Goal: Information Seeking & Learning: Learn about a topic

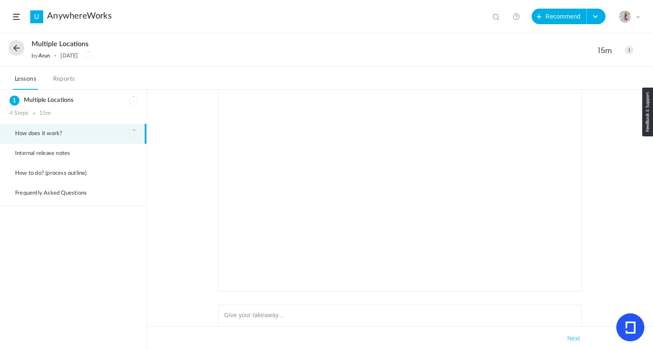
scroll to position [136, 0]
click at [188, 263] on div "The Multiple-Location feature allows users to manage multiple business accounts…" at bounding box center [400, 220] width 506 height 260
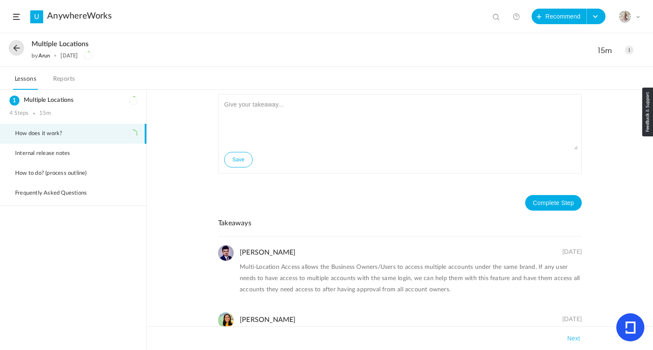
scroll to position [226, 0]
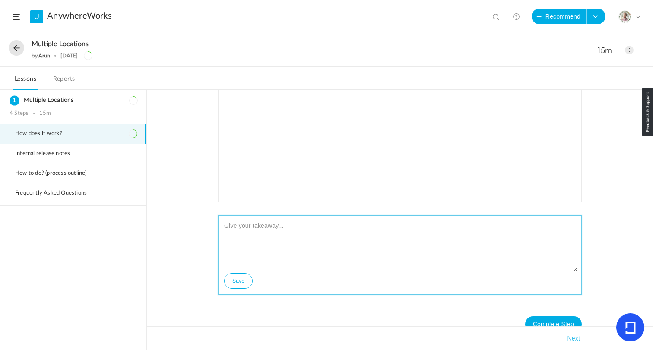
click at [282, 234] on textarea at bounding box center [400, 245] width 356 height 52
paste textarea "The multi-location feature is an amazing fit for customers who want each locati…"
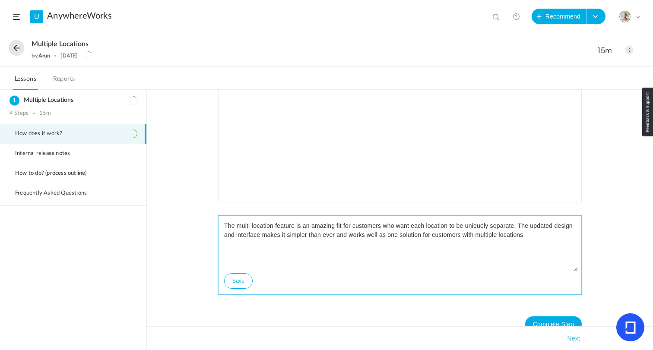
type textarea "The multi-location feature is an amazing fit for customers who want each locati…"
click at [240, 281] on button "Save" at bounding box center [238, 281] width 28 height 16
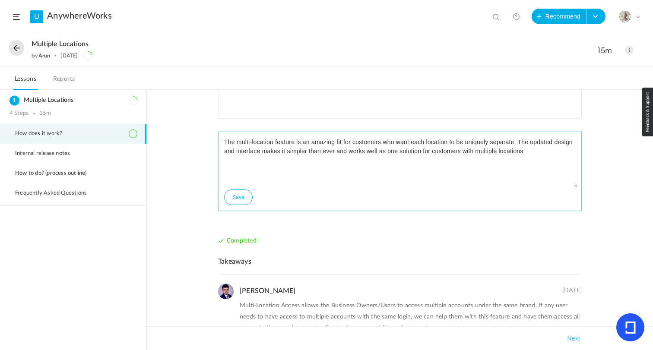
scroll to position [320, 0]
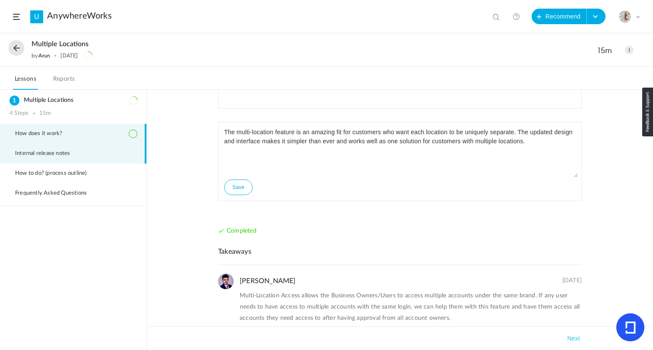
click at [55, 152] on span "Internal release notes" at bounding box center [48, 153] width 66 height 7
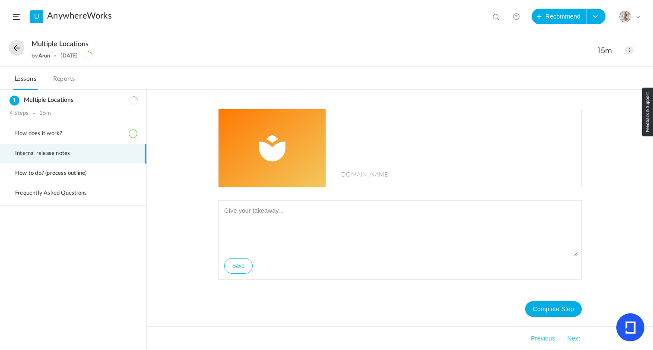
click at [301, 149] on img at bounding box center [271, 148] width 107 height 78
click at [295, 216] on textarea at bounding box center [400, 230] width 356 height 52
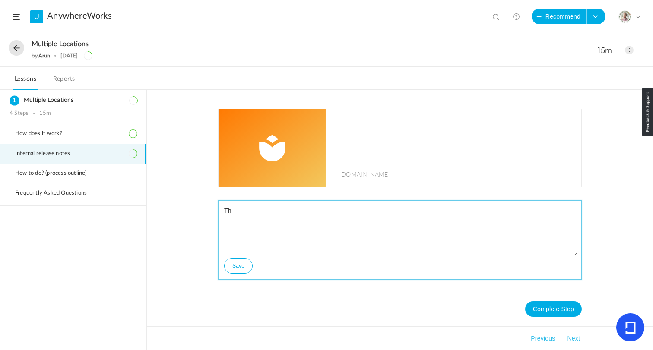
type textarea "T"
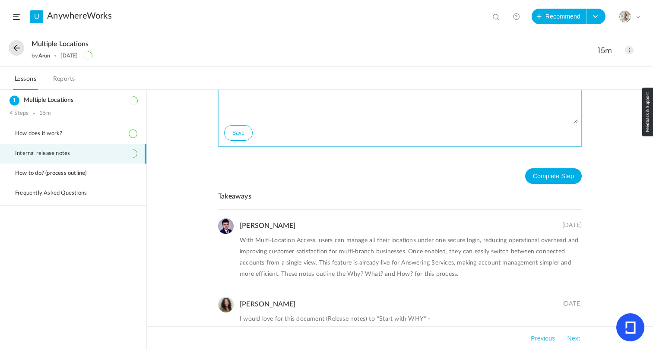
scroll to position [208, 0]
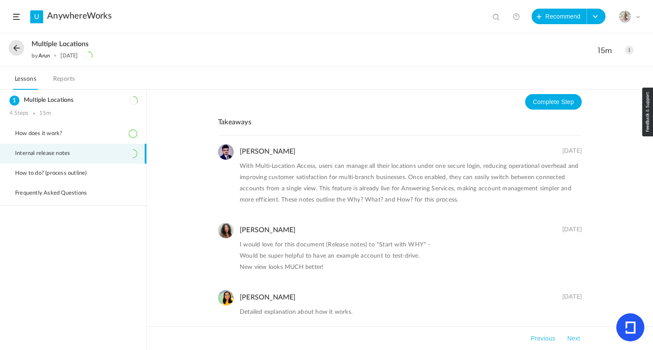
click at [290, 257] on p "I would love for this document (Release notes) to *Start with WHY* - Would be s…" at bounding box center [411, 256] width 342 height 34
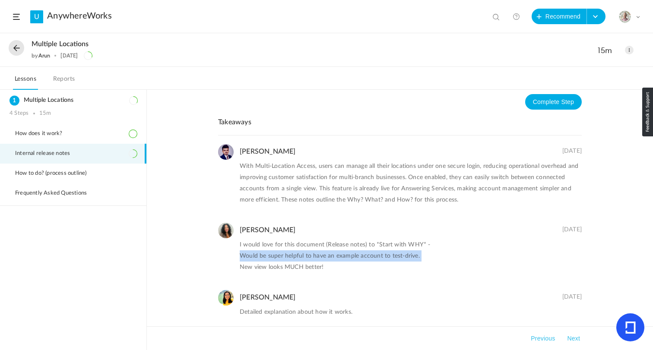
click at [290, 257] on p "I would love for this document (Release notes) to *Start with WHY* - Would be s…" at bounding box center [411, 256] width 342 height 34
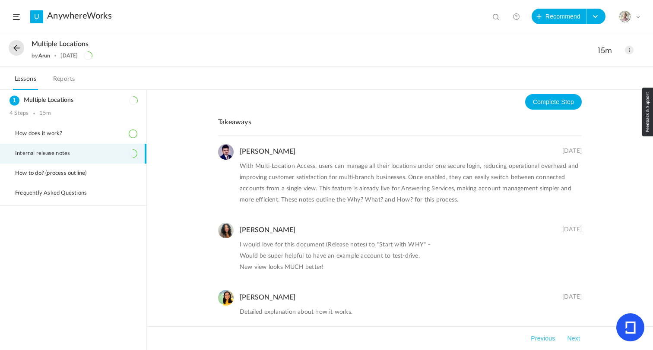
click at [266, 270] on p "I would love for this document (Release notes) to *Start with WHY* - Would be s…" at bounding box center [411, 256] width 342 height 34
click at [331, 259] on p "I would love for this document (Release notes) to *Start with WHY* - Would be s…" at bounding box center [411, 256] width 342 height 34
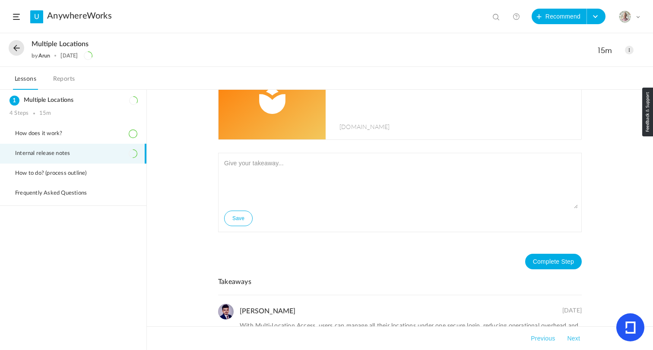
scroll to position [37, 0]
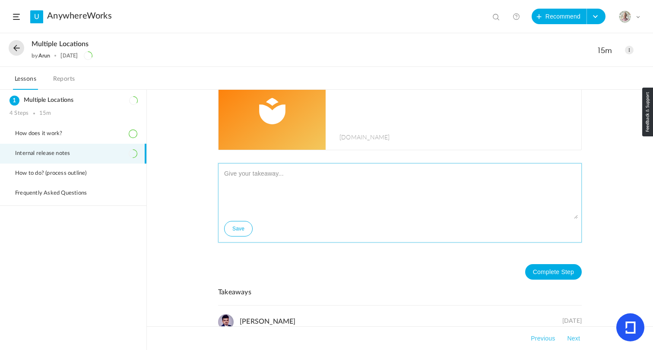
click at [293, 183] on textarea at bounding box center [400, 193] width 356 height 52
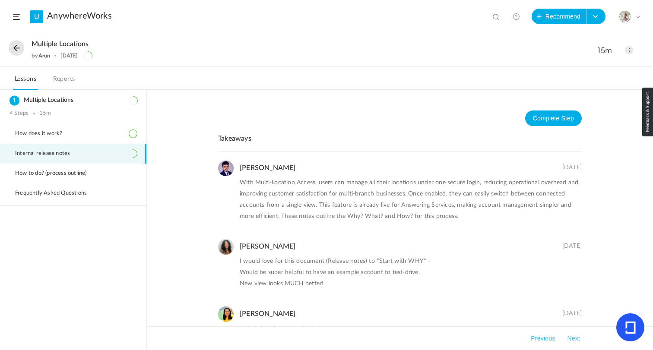
scroll to position [193, 0]
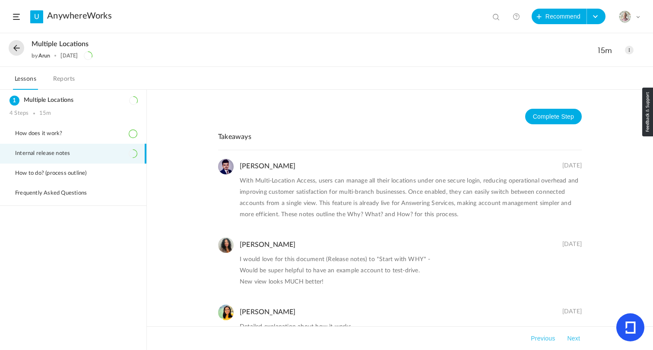
click at [285, 204] on p "With Multi-Location Access, users can manage all their locations under one secu…" at bounding box center [411, 197] width 342 height 45
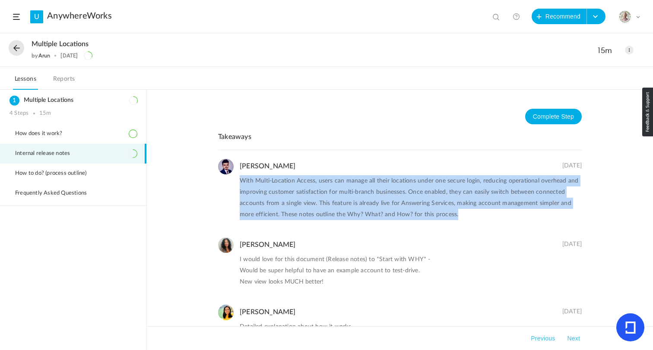
click at [285, 204] on p "With Multi-Location Access, users can manage all their locations under one secu…" at bounding box center [411, 197] width 342 height 45
copy ul "With Multi-Location Access, users can manage all their locations under one secu…"
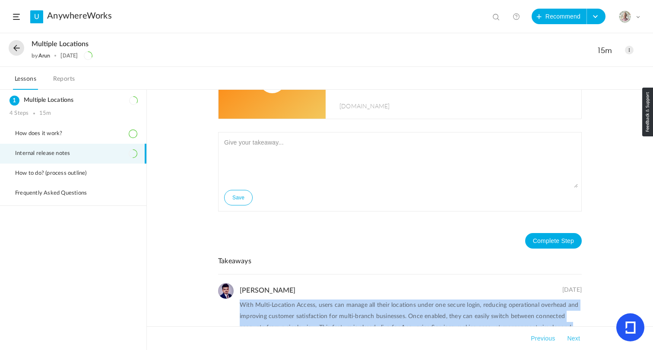
scroll to position [53, 0]
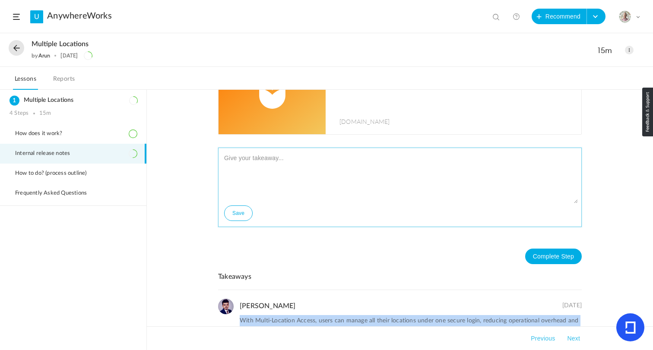
click at [267, 158] on textarea at bounding box center [400, 178] width 356 height 52
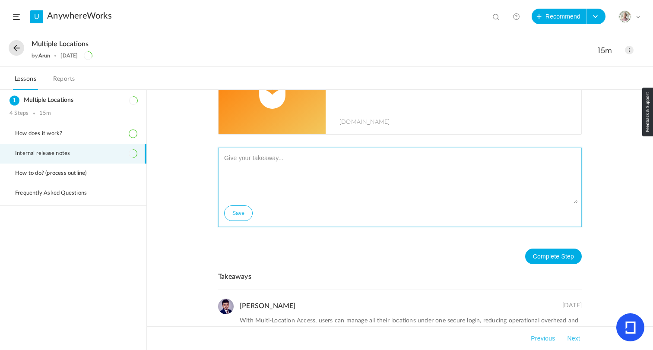
paste textarea "I appreciate the documentation. It's great for a quick reference. I agree as we…"
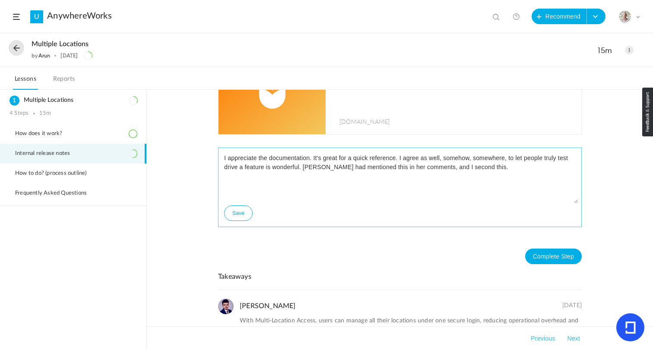
type textarea "I appreciate the documentation. It's great for a quick reference. I agree as we…"
click at [236, 212] on button "Save" at bounding box center [238, 214] width 28 height 16
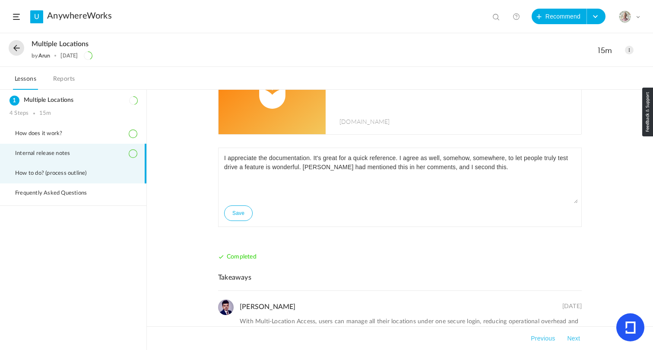
click at [74, 168] on li "How to do? (process outline)" at bounding box center [73, 174] width 146 height 20
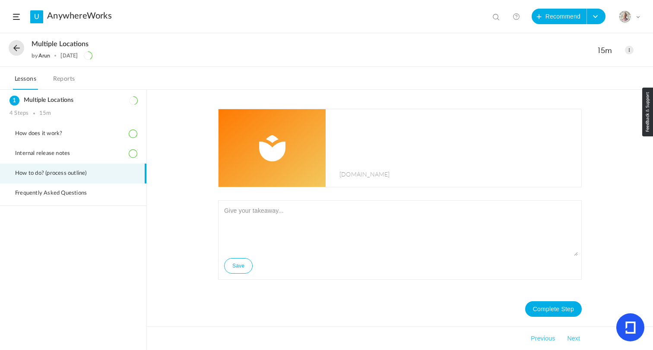
click at [367, 177] on span "[DOMAIN_NAME]" at bounding box center [364, 174] width 51 height 9
click at [260, 215] on textarea at bounding box center [400, 230] width 356 height 52
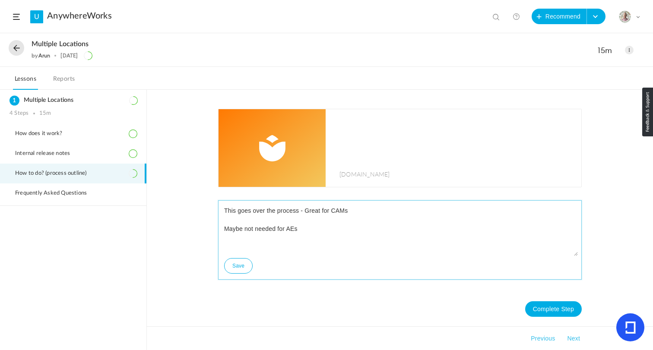
type textarea "This goes over the process - Great for CAMs Maybe not needed for AEs"
click at [237, 268] on button "Save" at bounding box center [238, 266] width 28 height 16
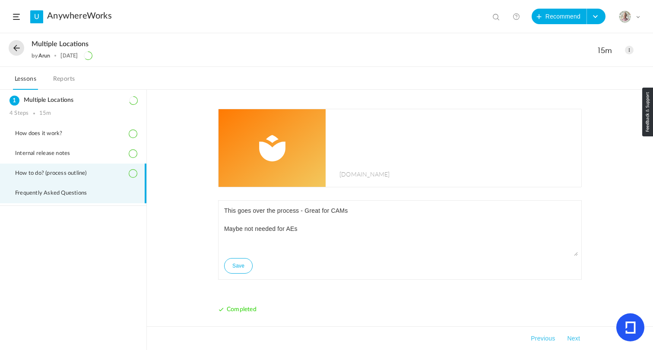
click at [69, 191] on span "Frequently Asked Questions" at bounding box center [56, 193] width 82 height 7
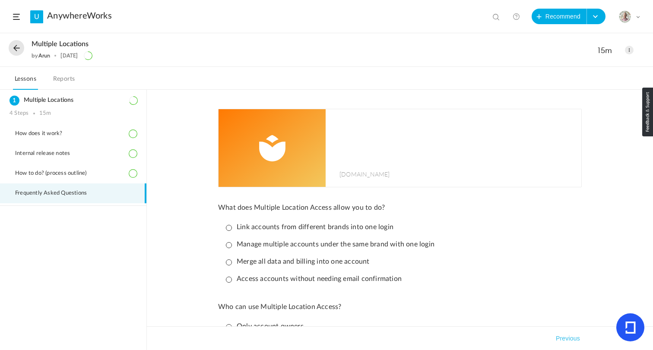
click at [230, 244] on p "Manage multiple accounts under the same brand with one login" at bounding box center [330, 244] width 209 height 8
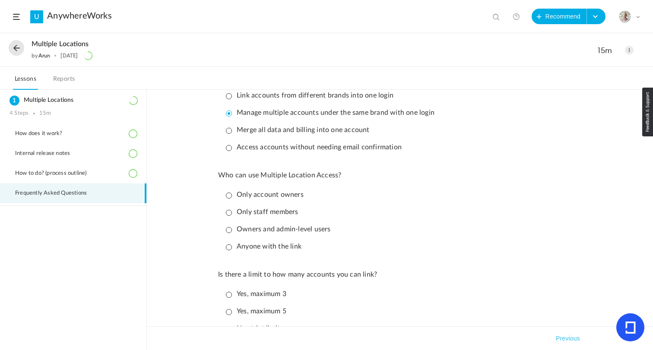
scroll to position [133, 0]
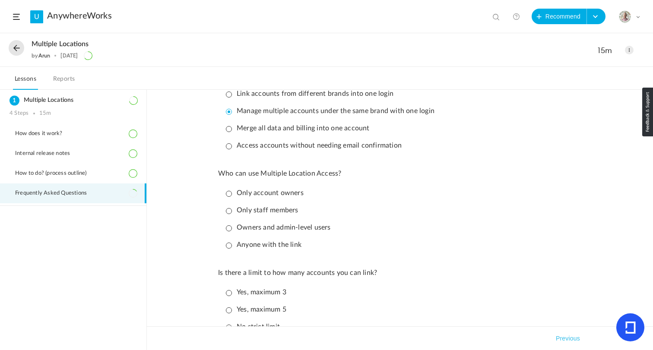
click at [230, 229] on p "Owners and admin-level users" at bounding box center [278, 228] width 105 height 8
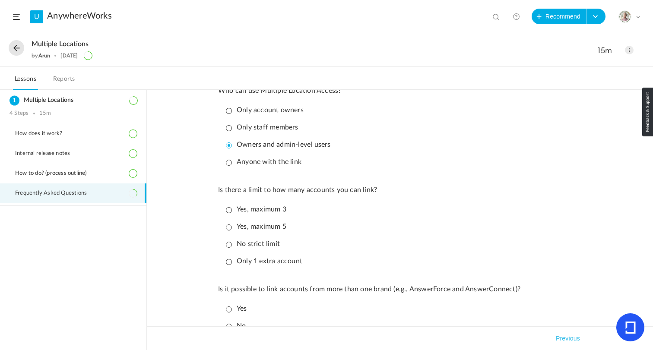
scroll to position [232, 0]
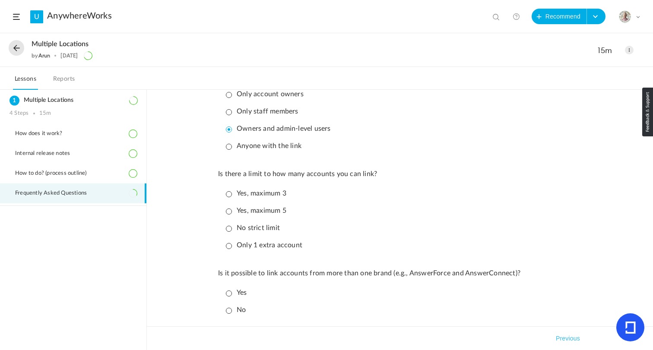
click at [231, 230] on p "No strict limit" at bounding box center [253, 228] width 54 height 8
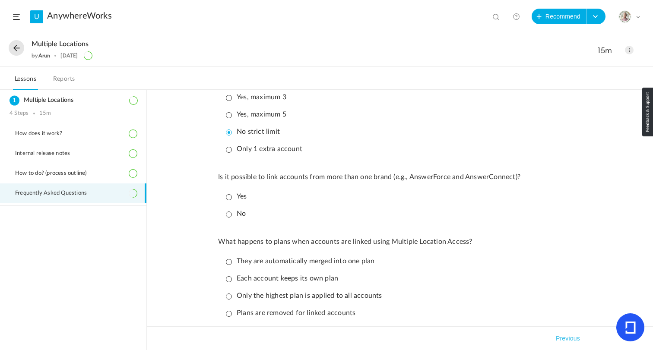
scroll to position [331, 0]
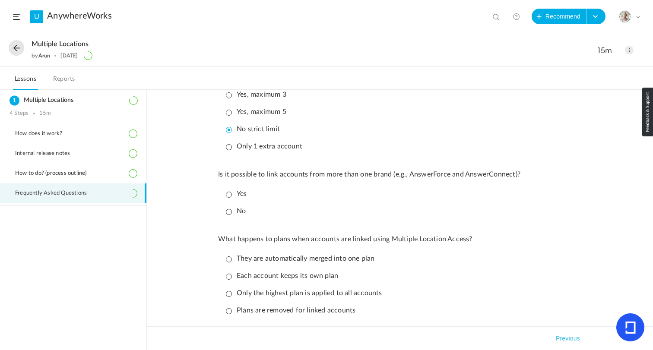
click at [228, 215] on p "No" at bounding box center [236, 211] width 20 height 8
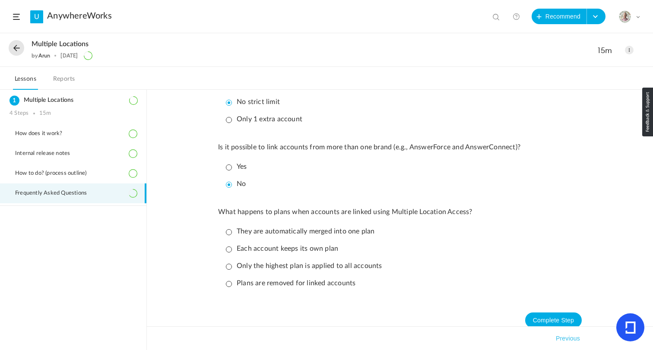
scroll to position [373, 0]
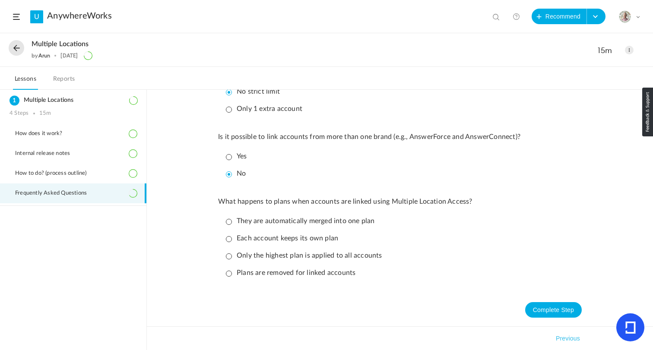
click at [227, 240] on p "Each account keeps its own plan" at bounding box center [282, 238] width 112 height 8
click at [546, 314] on button "Complete Step" at bounding box center [553, 310] width 57 height 16
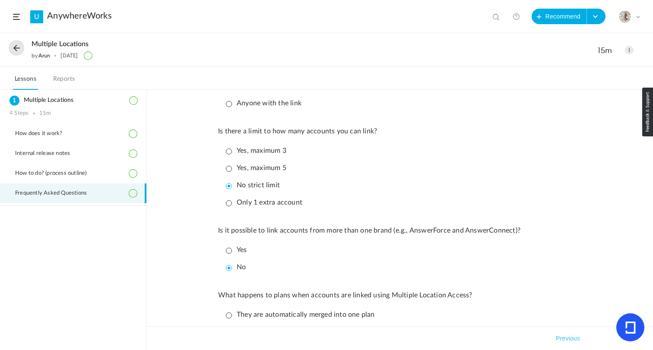
scroll to position [374, 0]
